Goal: Task Accomplishment & Management: Use online tool/utility

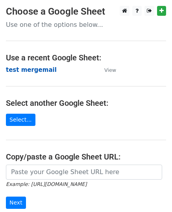
click at [36, 71] on strong "test mergemail" at bounding box center [31, 69] width 51 height 7
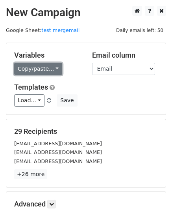
click at [42, 69] on link "Copy/paste..." at bounding box center [38, 69] width 48 height 12
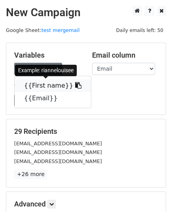
click at [46, 89] on link "{{First name}}" at bounding box center [53, 85] width 77 height 13
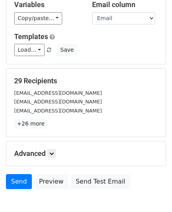
scroll to position [79, 0]
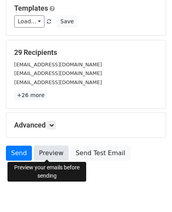
click at [46, 156] on link "Preview" at bounding box center [51, 153] width 35 height 15
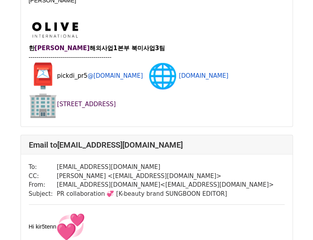
scroll to position [1342, 0]
